Goal: Book appointment/travel/reservation

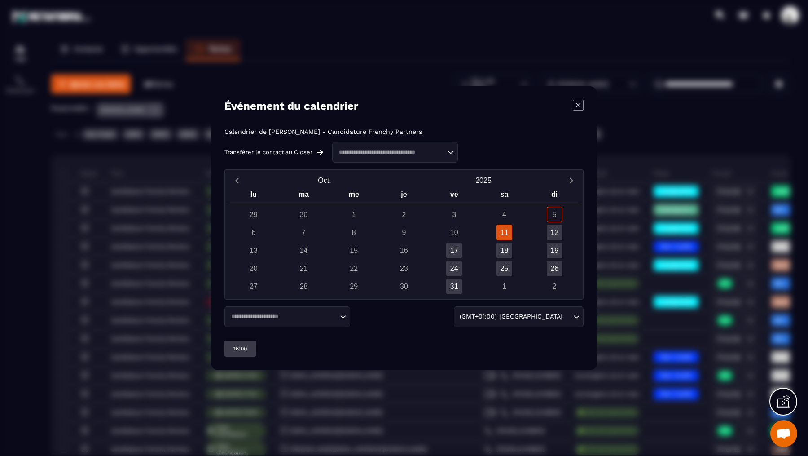
click at [437, 152] on input "Search for option" at bounding box center [391, 151] width 110 height 9
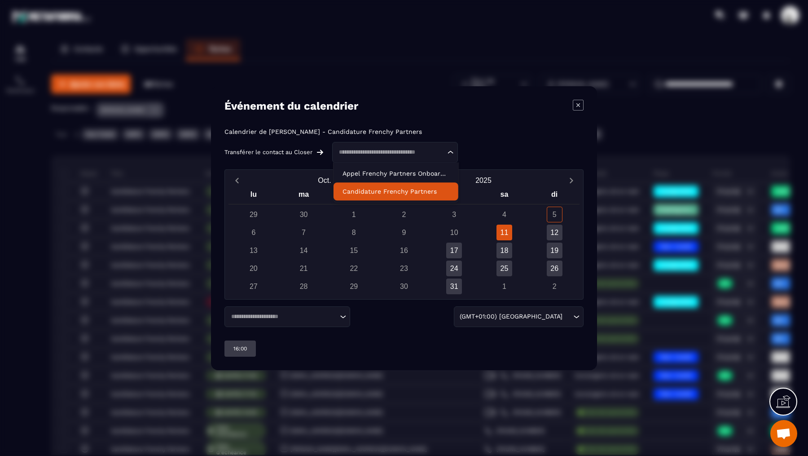
click at [430, 189] on p "Candidature Frenchy Partners" at bounding box center [395, 191] width 107 height 9
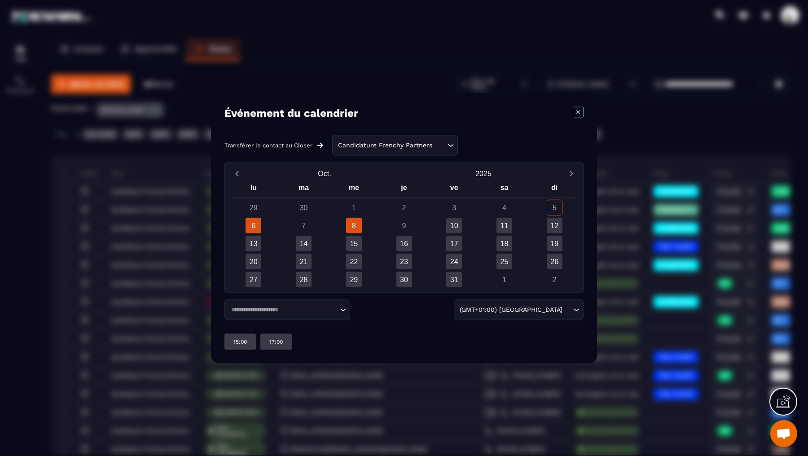
click at [355, 221] on div "8" at bounding box center [354, 225] width 16 height 16
click at [503, 228] on div "11" at bounding box center [504, 225] width 16 height 16
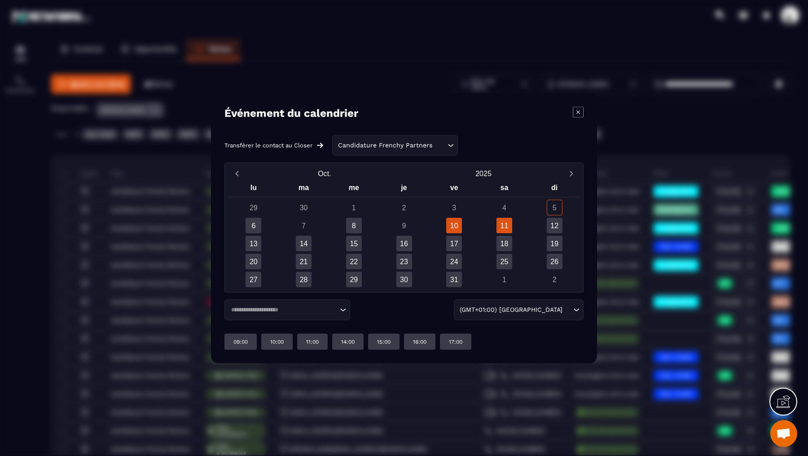
click at [455, 227] on div "10" at bounding box center [454, 225] width 16 height 16
click at [504, 225] on div "11" at bounding box center [504, 225] width 16 height 16
click at [459, 215] on div "3" at bounding box center [454, 207] width 16 height 16
click at [456, 228] on div "10" at bounding box center [454, 225] width 16 height 16
click at [394, 334] on div "17:00" at bounding box center [382, 341] width 31 height 16
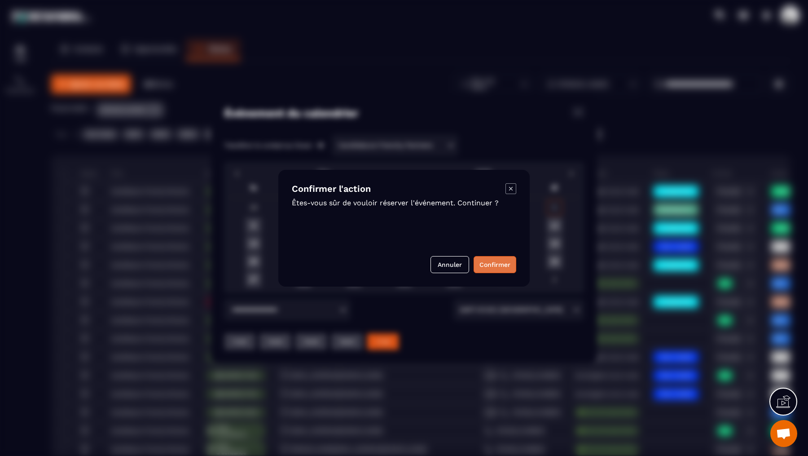
click at [499, 260] on button "Confirmer" at bounding box center [495, 264] width 43 height 17
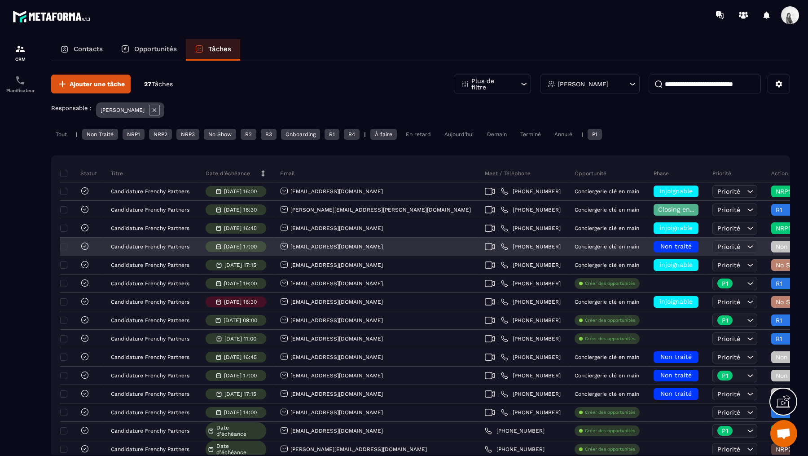
click at [248, 243] on p "[DATE] 17:00" at bounding box center [240, 246] width 33 height 6
